Goal: Transaction & Acquisition: Obtain resource

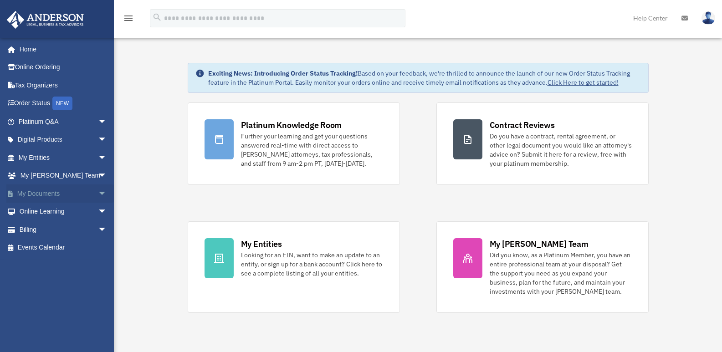
click at [98, 196] on span "arrow_drop_down" at bounding box center [107, 194] width 18 height 19
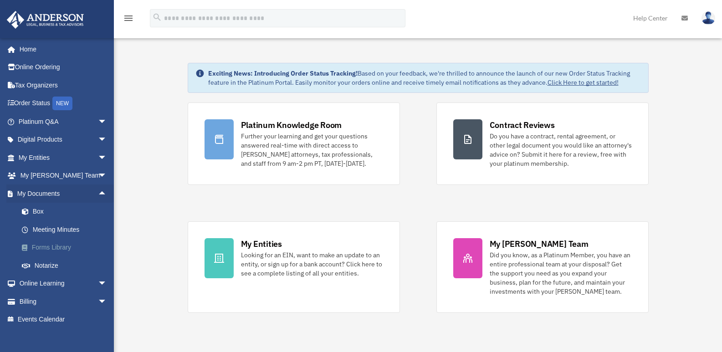
click at [60, 247] on link "Forms Library" at bounding box center [67, 248] width 108 height 18
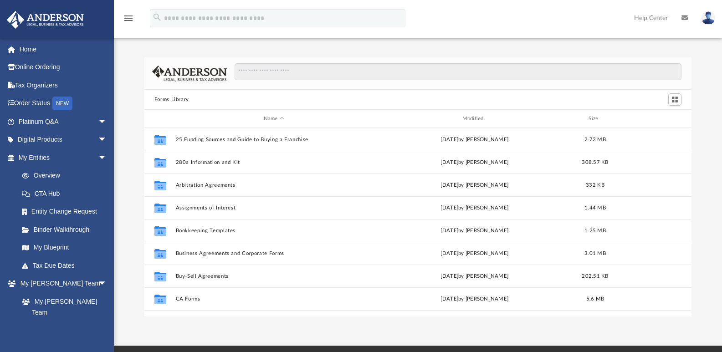
scroll to position [201, 540]
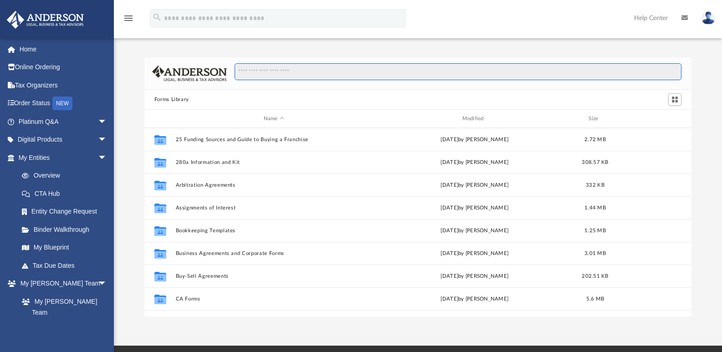
click at [277, 72] on input "Search files and folders" at bounding box center [458, 71] width 447 height 17
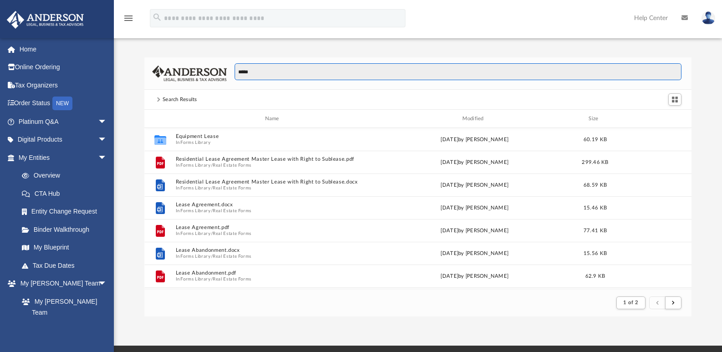
scroll to position [172, 540]
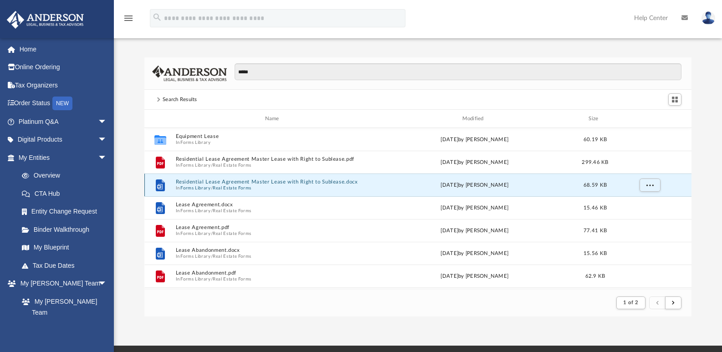
click at [234, 181] on button "Residential Lease Agreement Master Lease with Right to Sublease.docx" at bounding box center [273, 182] width 197 height 6
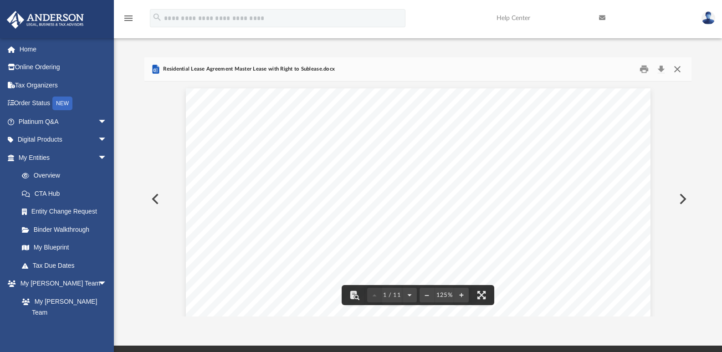
click at [679, 71] on button "Close" at bounding box center [677, 69] width 16 height 14
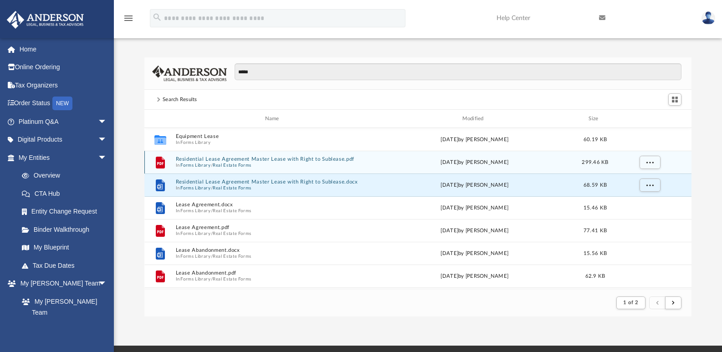
click at [304, 163] on span "In Forms Library / Real Estate Forms" at bounding box center [273, 165] width 197 height 6
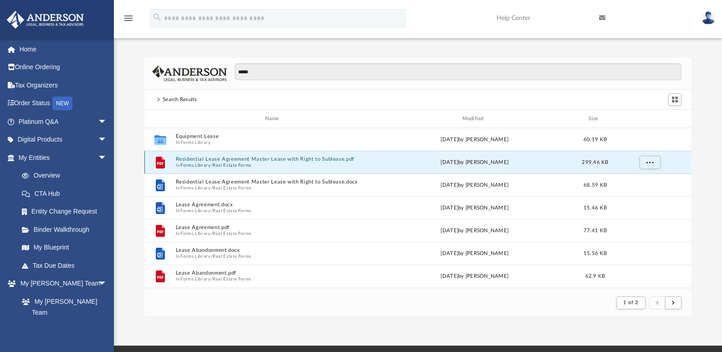
click at [257, 160] on button "Residential Lease Agreement Master Lease with Right to Sublease.pdf" at bounding box center [273, 159] width 197 height 6
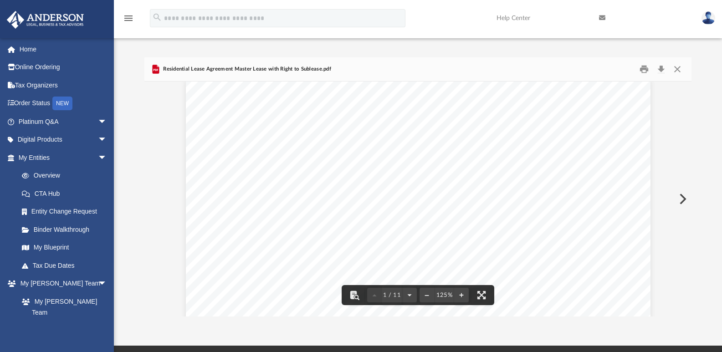
scroll to position [0, 0]
click at [659, 67] on button "Download" at bounding box center [661, 69] width 16 height 14
click at [680, 71] on button "Close" at bounding box center [677, 69] width 16 height 14
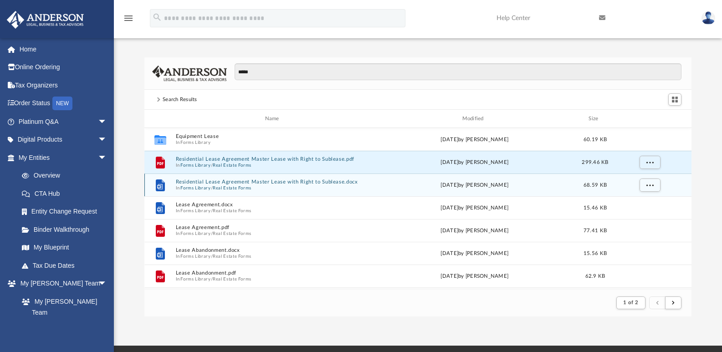
click at [344, 179] on div "File Residential Lease Agreement Master Lease with Right to Sublease.docx In Fo…" at bounding box center [418, 185] width 548 height 23
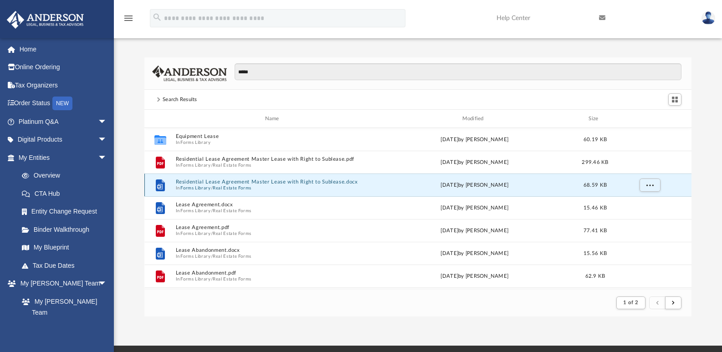
click at [343, 181] on button "Residential Lease Agreement Master Lease with Right to Sublease.docx" at bounding box center [273, 182] width 197 height 6
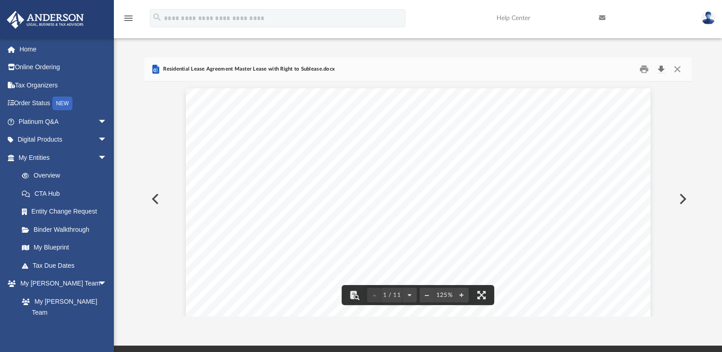
click at [663, 69] on button "Download" at bounding box center [661, 69] width 16 height 14
click at [675, 65] on button "Close" at bounding box center [677, 69] width 16 height 14
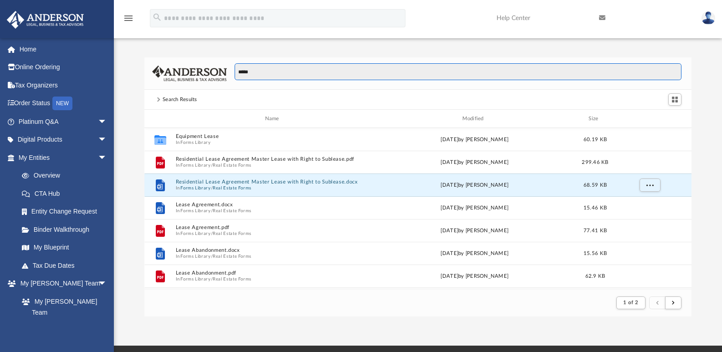
click at [253, 74] on input "*****" at bounding box center [458, 71] width 447 height 17
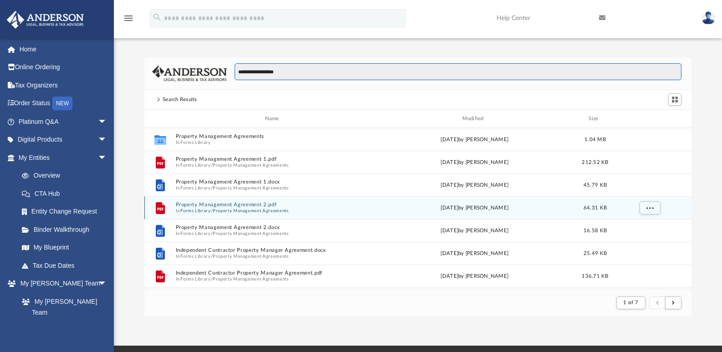
scroll to position [172, 540]
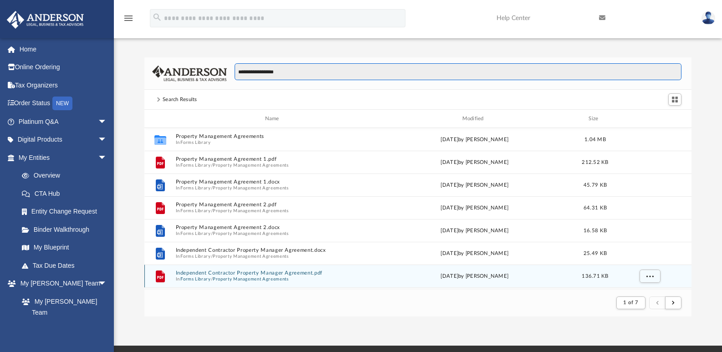
type input "**********"
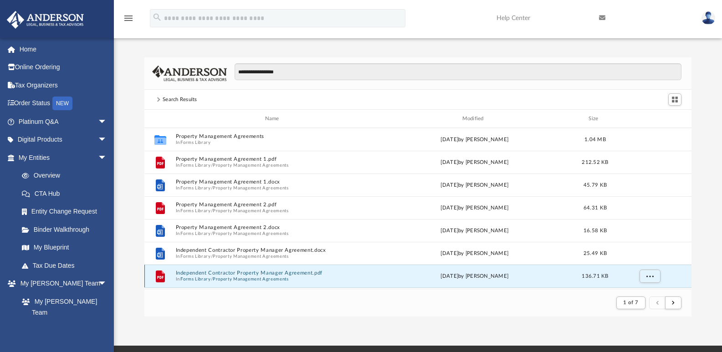
click at [259, 272] on button "Independent Contractor Property Manager Agreement.pdf" at bounding box center [273, 273] width 197 height 6
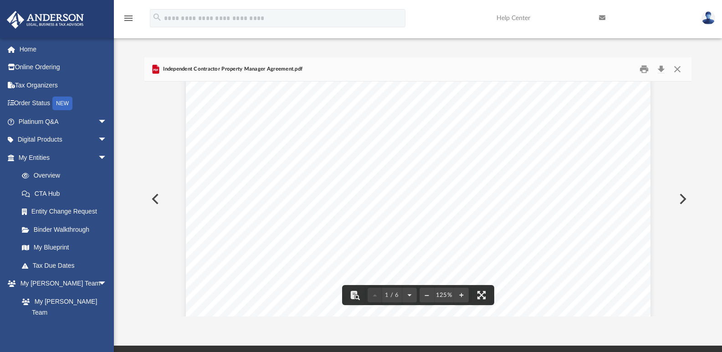
scroll to position [91, 0]
click at [674, 70] on button "Close" at bounding box center [677, 69] width 16 height 14
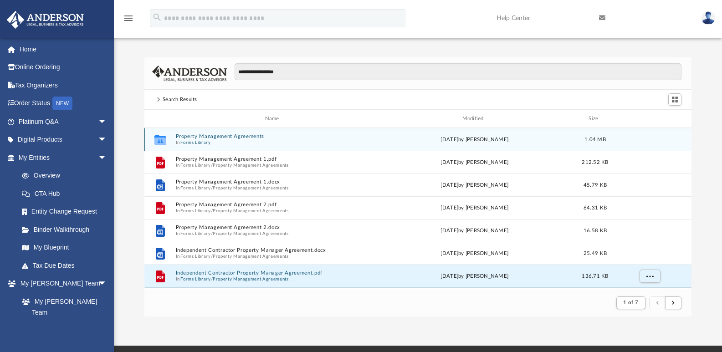
click at [262, 137] on button "Property Management Agreements" at bounding box center [273, 137] width 197 height 6
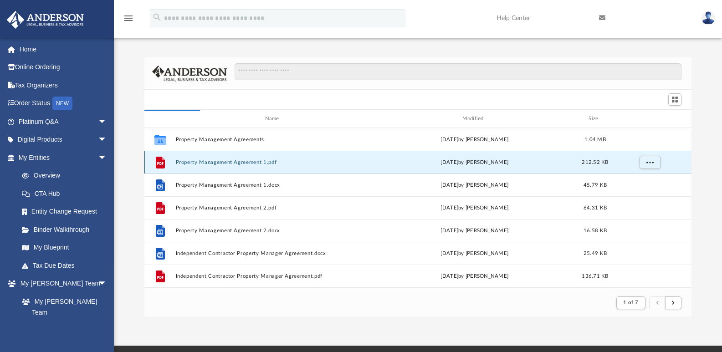
click at [264, 163] on button "Property Management Agreement 1.pdf" at bounding box center [273, 163] width 197 height 6
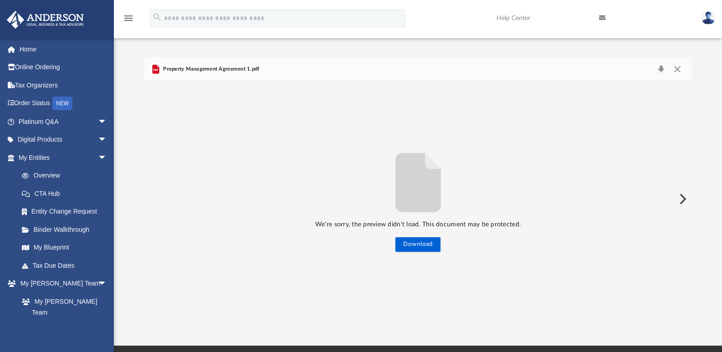
click at [486, 134] on div "We’re sorry, the preview didn’t load. This document may be protected. Download" at bounding box center [418, 199] width 548 height 235
click at [675, 69] on button "Close" at bounding box center [677, 69] width 16 height 13
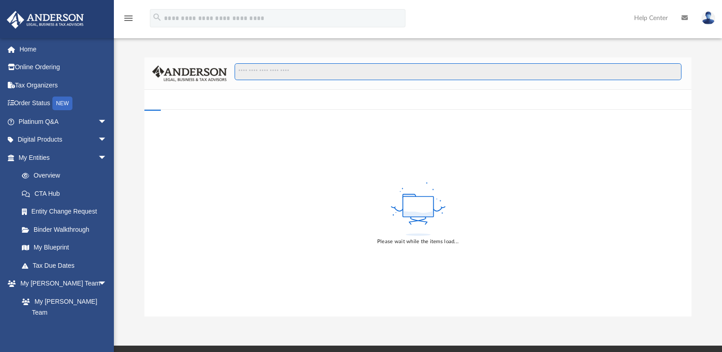
click at [254, 66] on input "Search files and folders" at bounding box center [458, 71] width 447 height 17
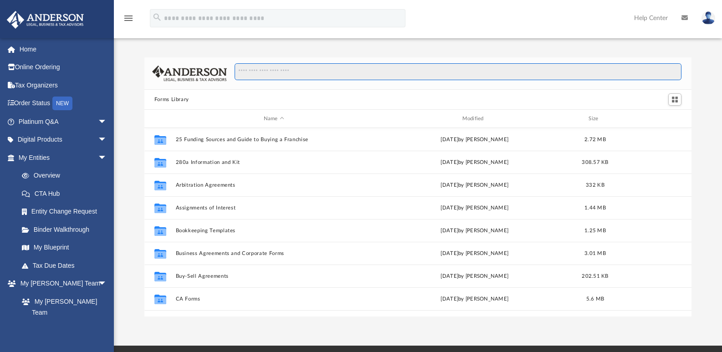
scroll to position [201, 540]
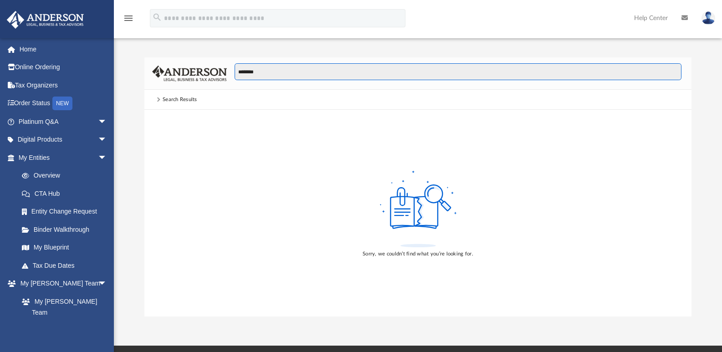
click at [276, 67] on input "*******" at bounding box center [458, 71] width 447 height 17
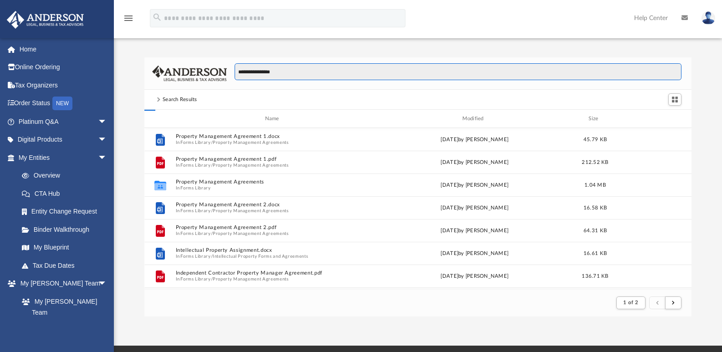
scroll to position [172, 540]
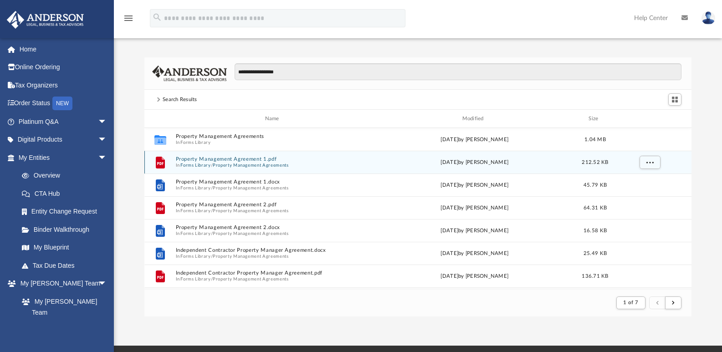
click at [221, 159] on button "Property Management Agreement 1.pdf" at bounding box center [273, 159] width 197 height 6
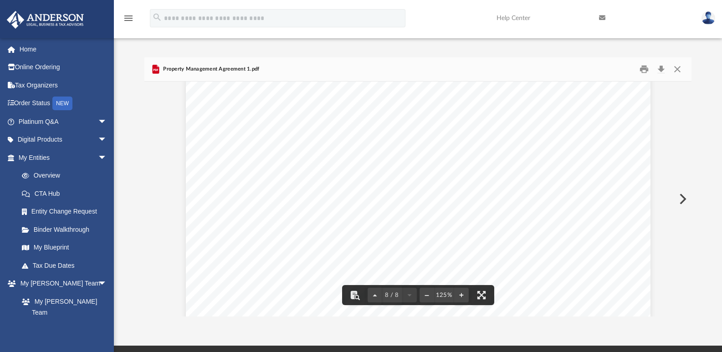
scroll to position [4421, 0]
click at [661, 70] on button "Download" at bounding box center [661, 69] width 16 height 14
click at [678, 68] on button "Close" at bounding box center [677, 69] width 16 height 14
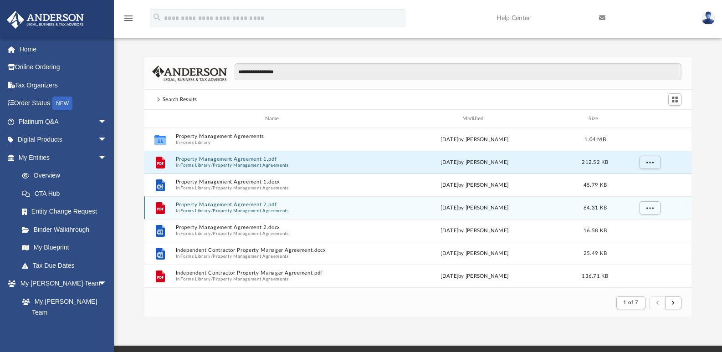
click at [224, 207] on button "Property Management Agreement 2.pdf" at bounding box center [273, 205] width 197 height 6
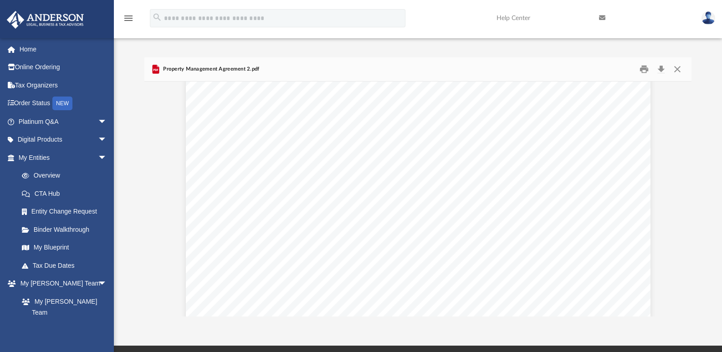
scroll to position [0, 0]
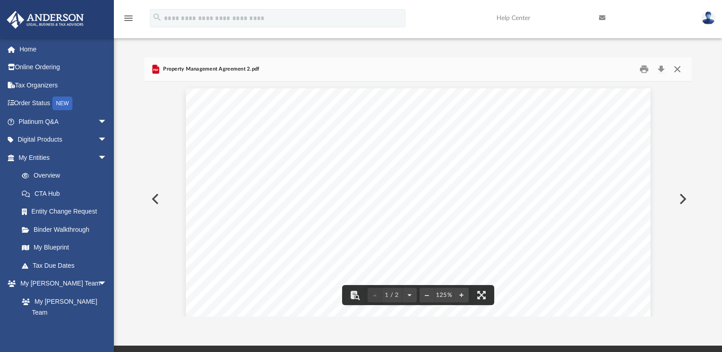
click at [677, 68] on button "Close" at bounding box center [677, 69] width 16 height 14
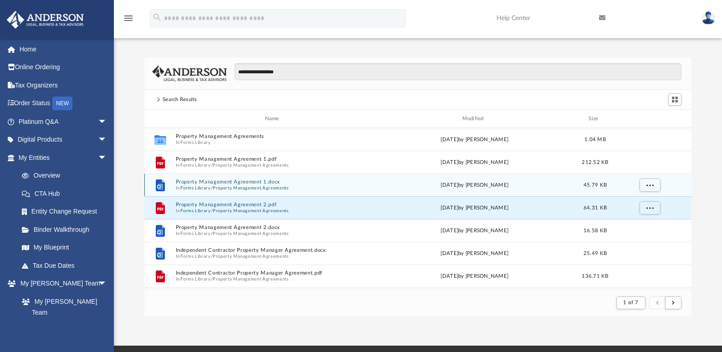
click at [240, 181] on button "Property Management Agreement 1.docx" at bounding box center [273, 182] width 197 height 6
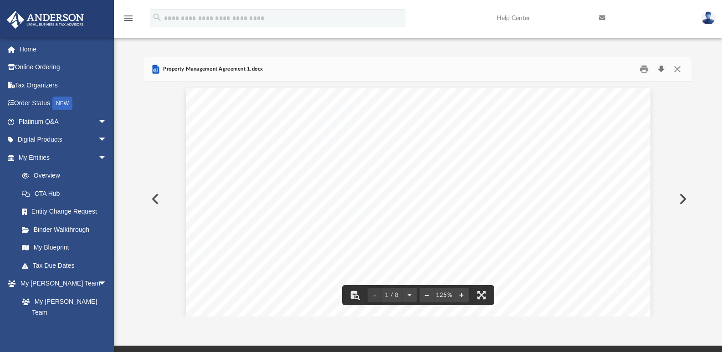
click at [663, 72] on button "Download" at bounding box center [661, 69] width 16 height 14
click at [680, 70] on button "Close" at bounding box center [677, 69] width 16 height 14
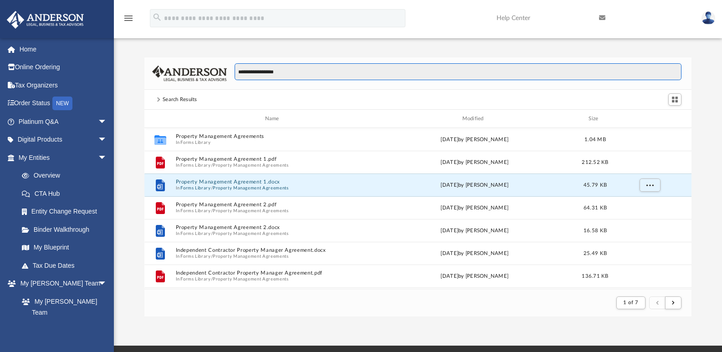
click at [277, 74] on input "**********" at bounding box center [458, 71] width 447 height 17
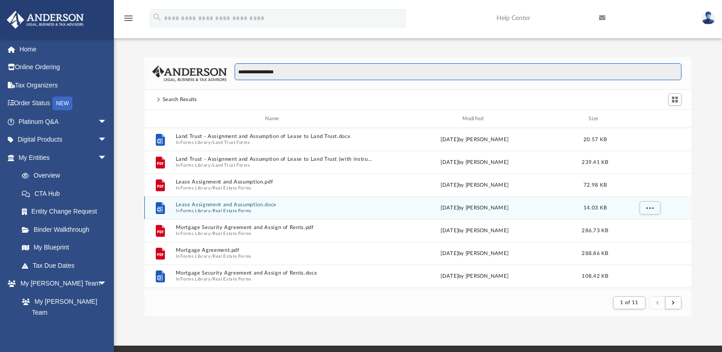
type input "**********"
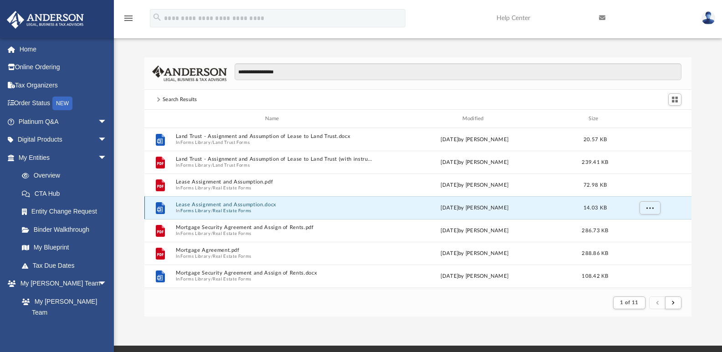
click at [266, 204] on button "Lease Assignment and Assumption.docx" at bounding box center [273, 205] width 197 height 6
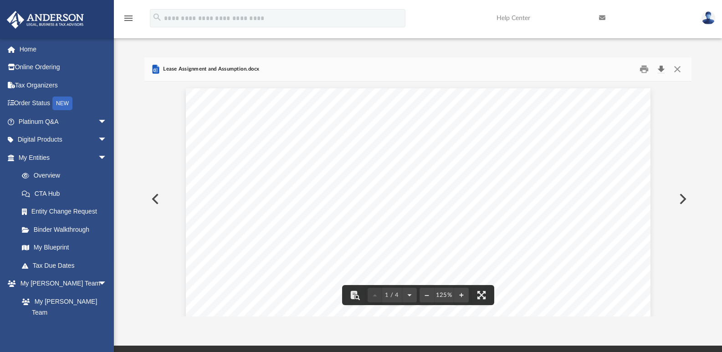
click at [663, 68] on button "Download" at bounding box center [661, 69] width 16 height 14
